Goal: Register for event/course

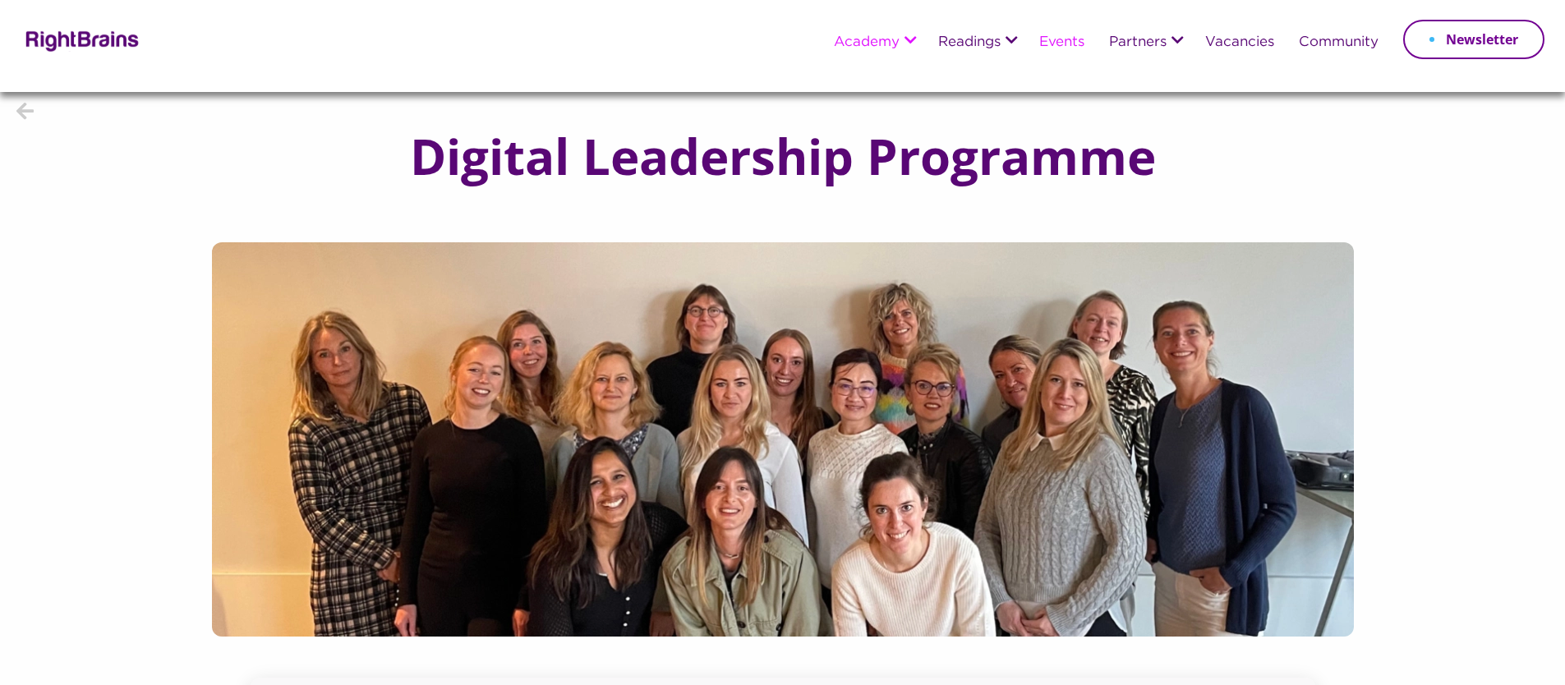
click at [1067, 45] on link "Events" at bounding box center [1061, 42] width 45 height 15
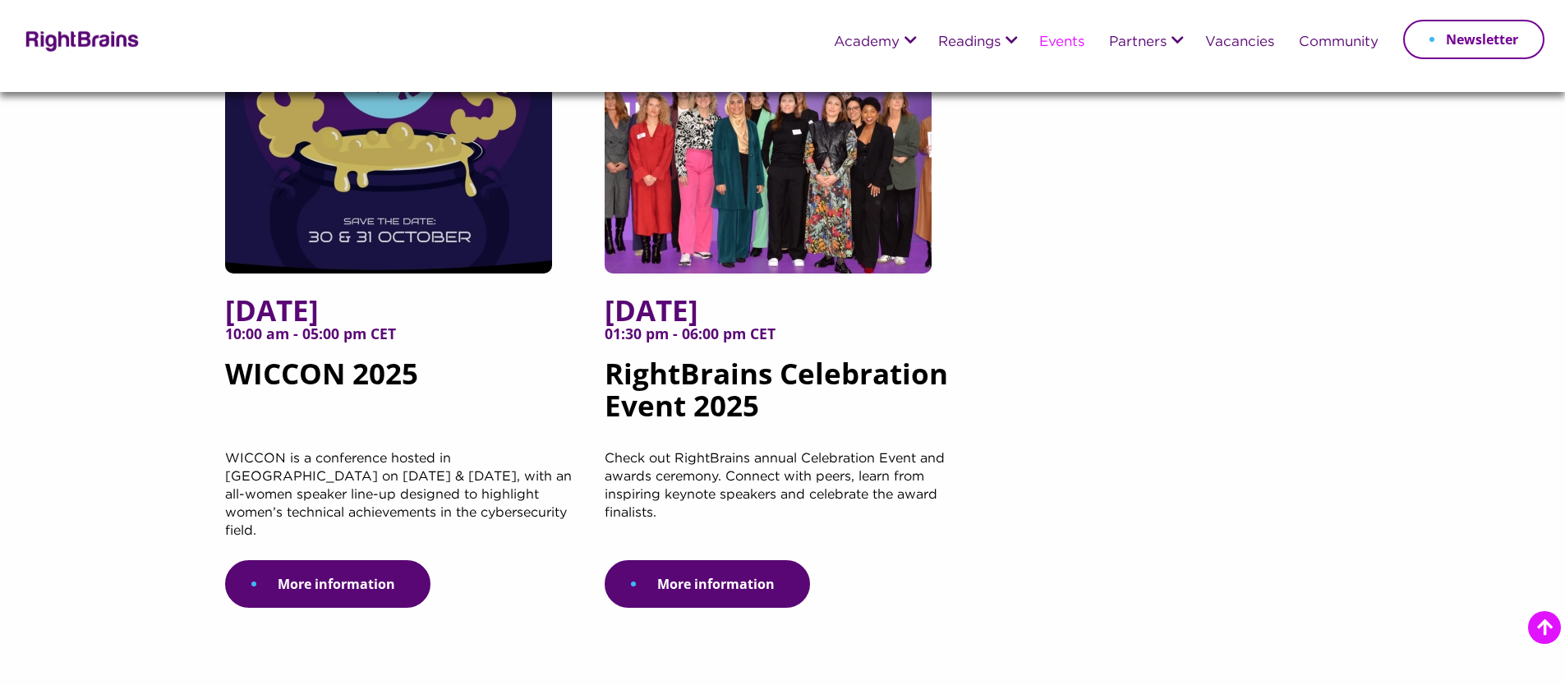
scroll to position [318, 0]
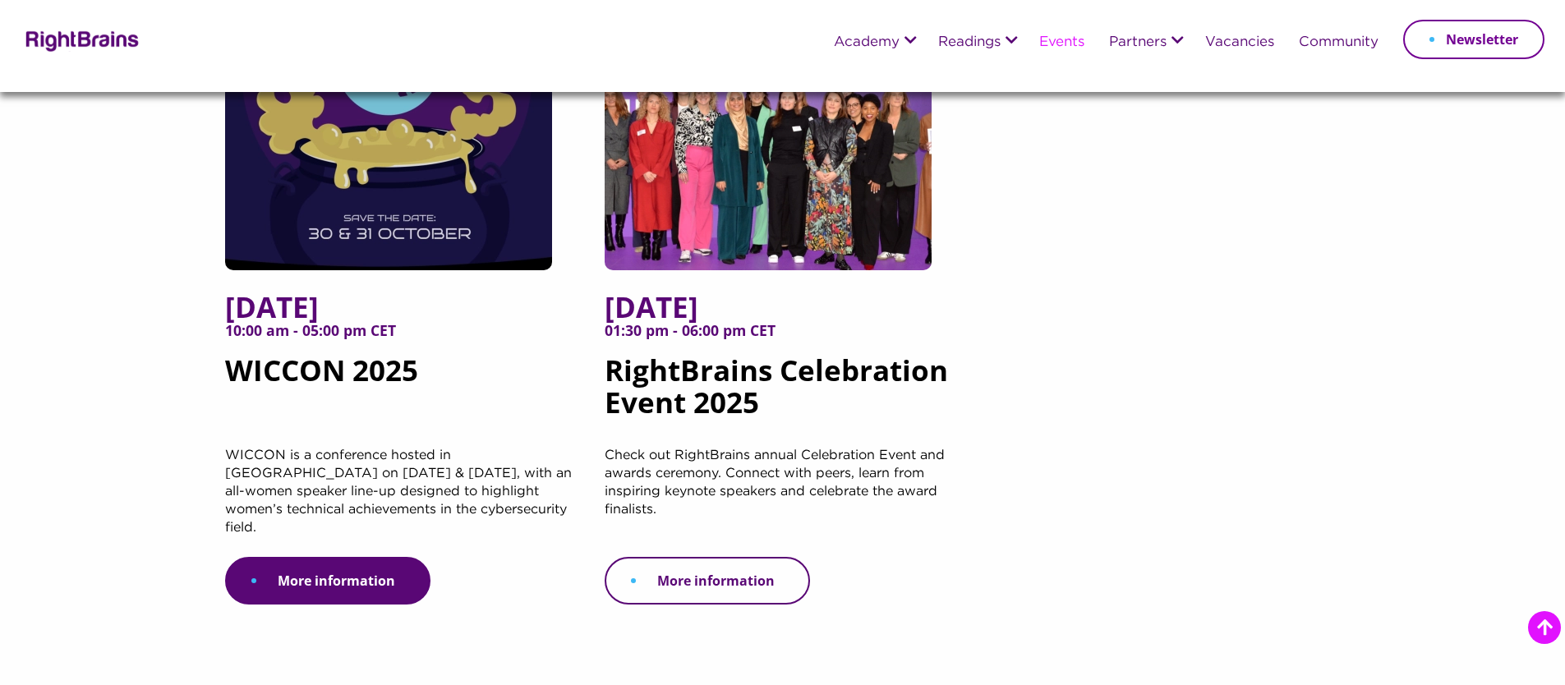
click at [729, 557] on link "More information" at bounding box center [707, 581] width 205 height 48
